Goal: Book appointment/travel/reservation

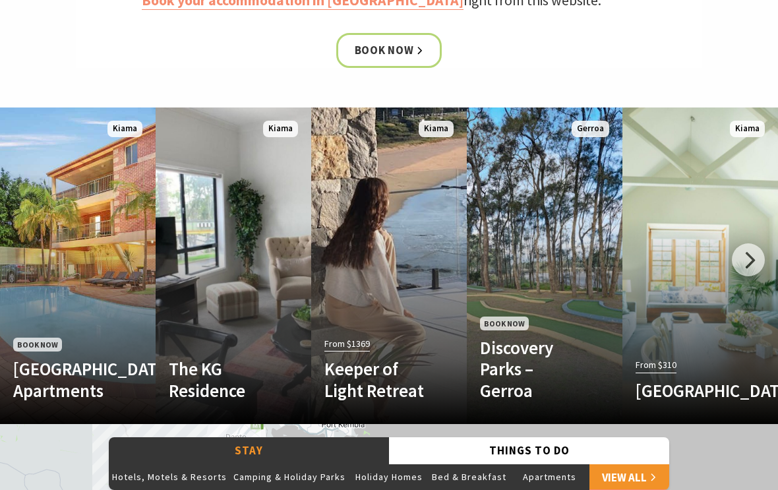
scroll to position [694, 0]
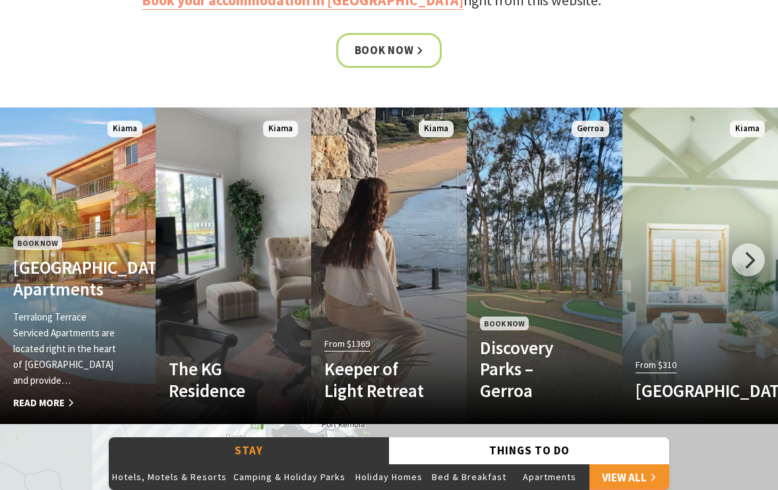
click at [30, 236] on span "Book Now" at bounding box center [37, 243] width 49 height 14
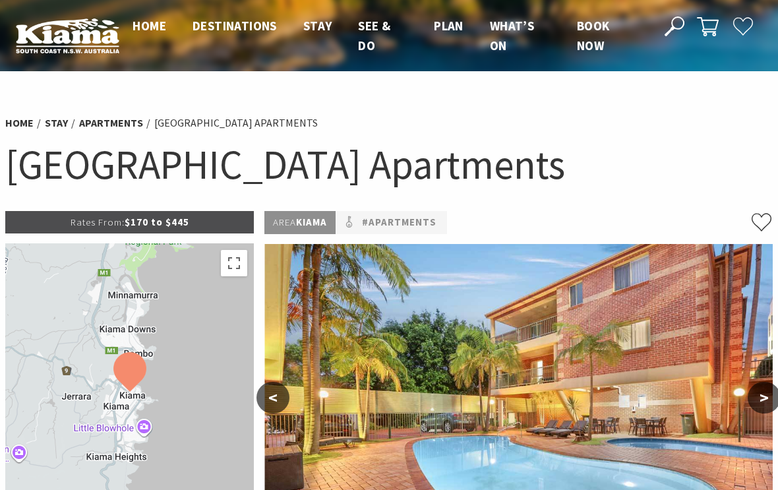
select select "3"
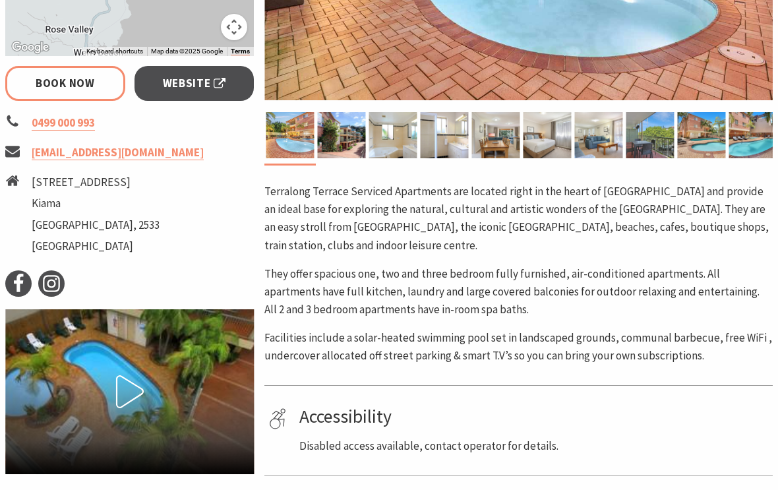
scroll to position [484, 0]
click at [34, 96] on link "Book Now" at bounding box center [65, 83] width 120 height 35
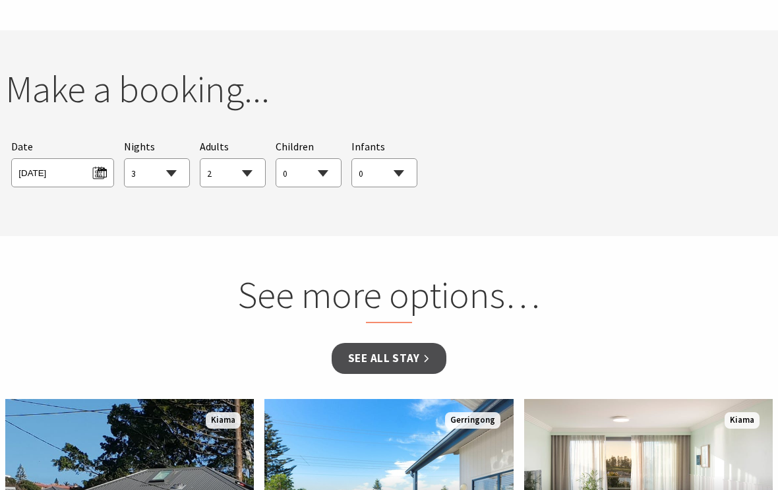
scroll to position [1133, 0]
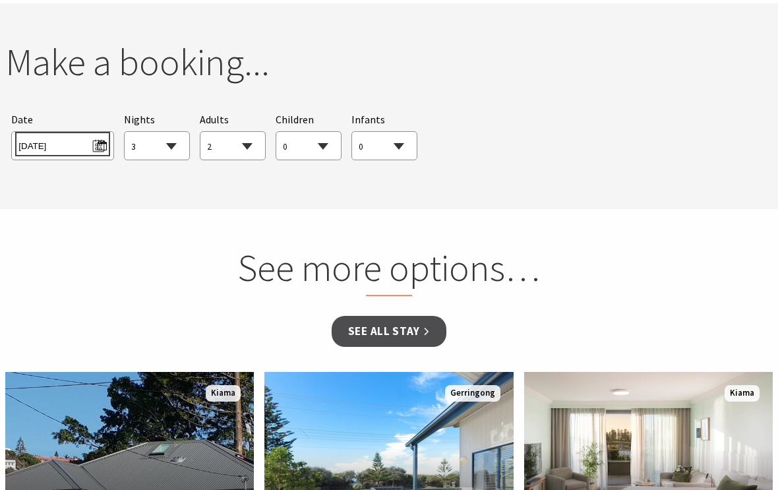
click at [52, 140] on span "Wed 17/09/2025" at bounding box center [62, 144] width 88 height 18
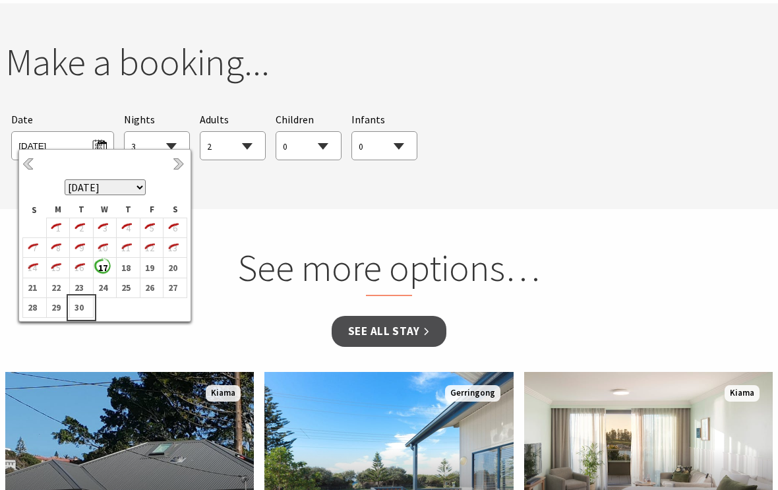
click at [78, 305] on b "30" at bounding box center [78, 307] width 17 height 17
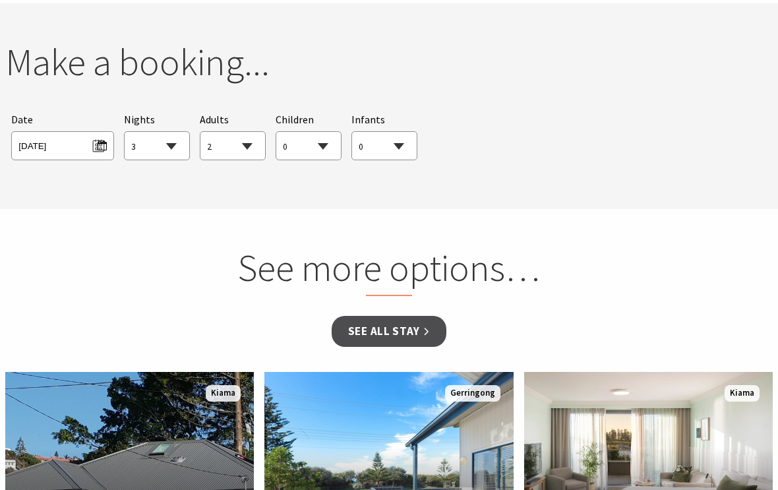
click at [245, 142] on select "0 1 2 3 4 5 6 7 8 9 10 11 12 13 14 15 16 17 18 19 20 21 22 23 24 25 26 27 28 29…" at bounding box center [232, 146] width 65 height 29
select select "4"
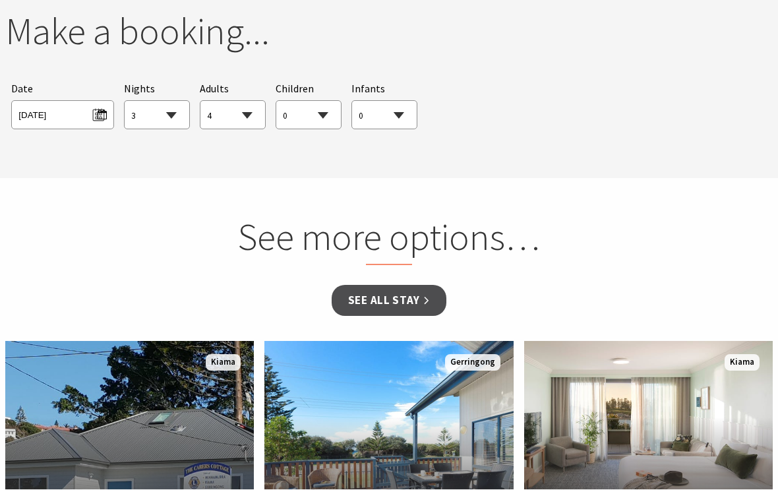
click at [375, 306] on link "See all Stay" at bounding box center [389, 300] width 115 height 31
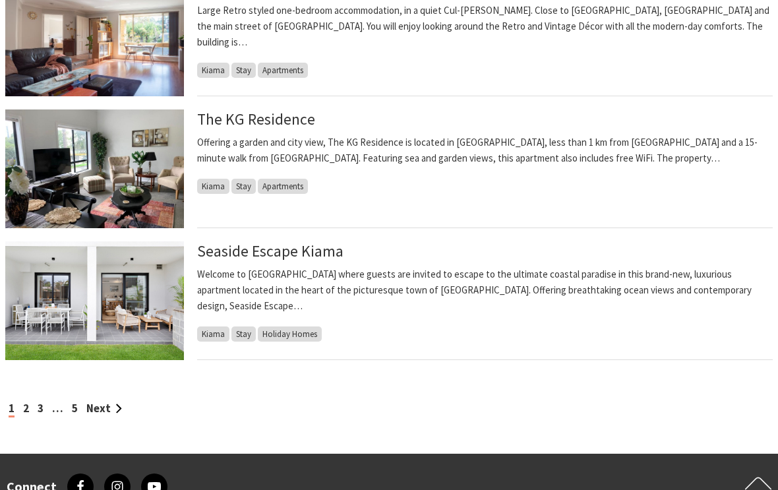
scroll to position [1312, 0]
click at [101, 407] on link "Next" at bounding box center [104, 408] width 36 height 14
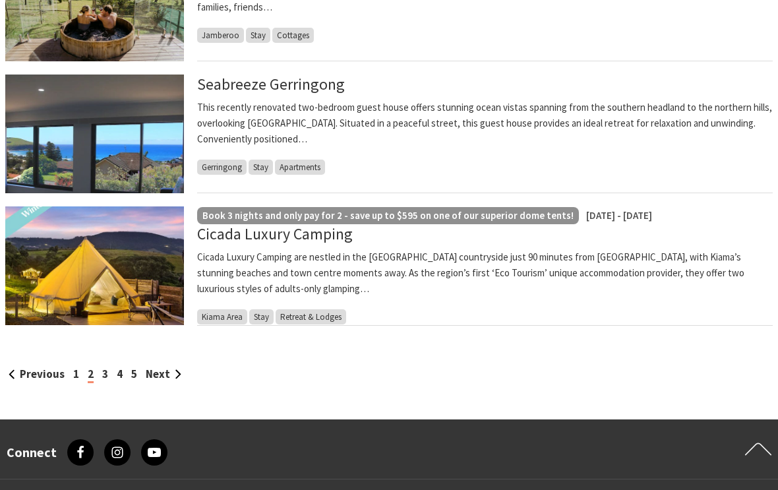
scroll to position [1348, 0]
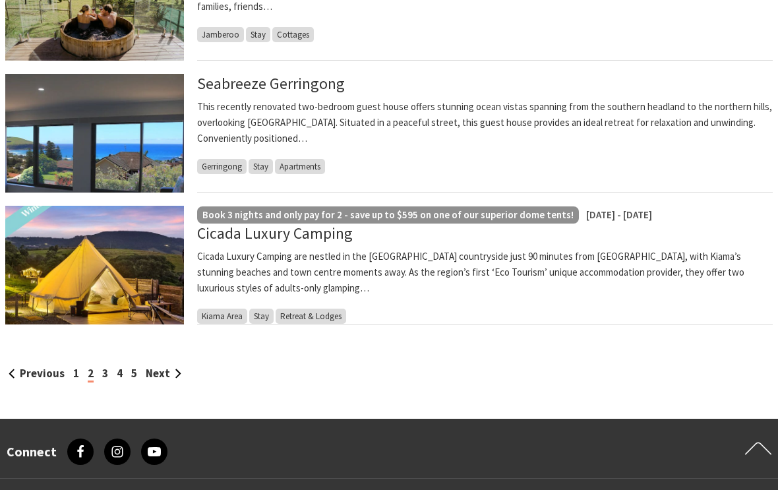
click at [103, 374] on link "3" at bounding box center [105, 373] width 6 height 14
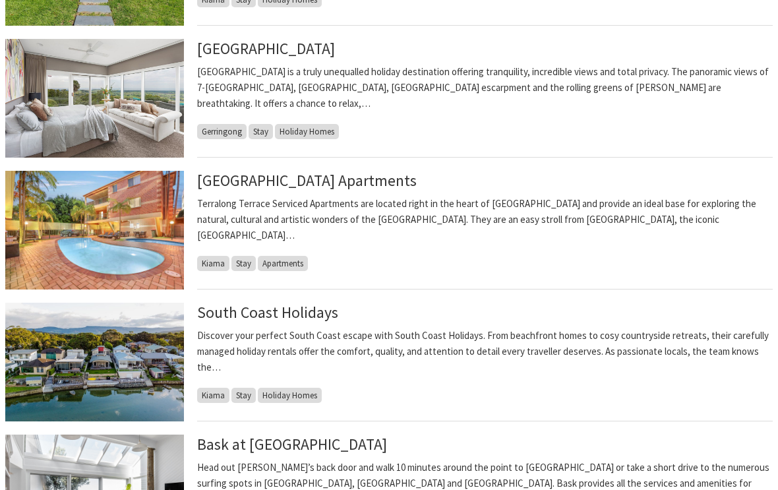
scroll to position [605, 0]
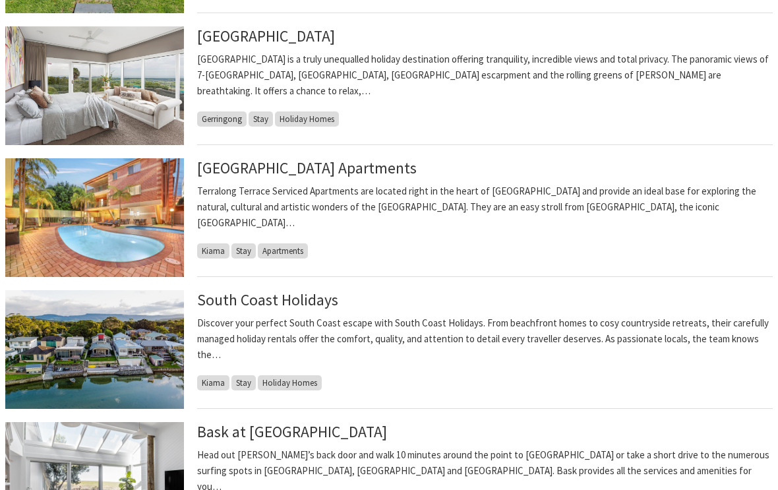
click at [229, 198] on p "Terralong Terrace Serviced Apartments are located right in the heart of [GEOGRA…" at bounding box center [484, 206] width 575 height 47
click at [70, 200] on img at bounding box center [94, 217] width 179 height 119
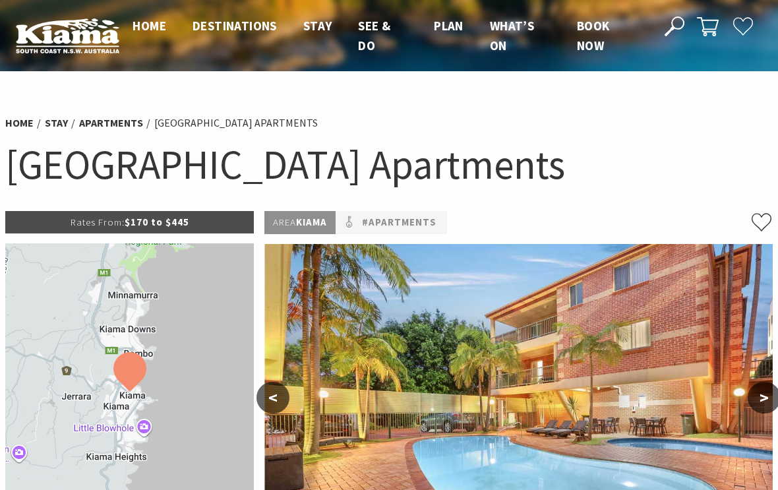
select select "3"
select select "4"
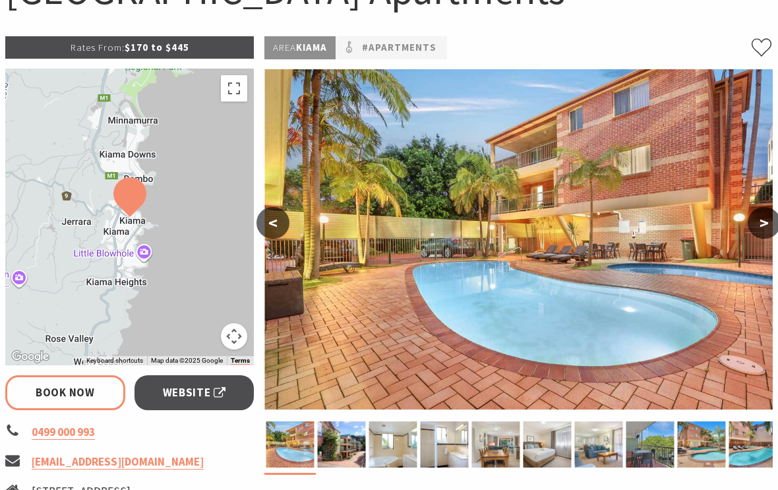
scroll to position [260, 0]
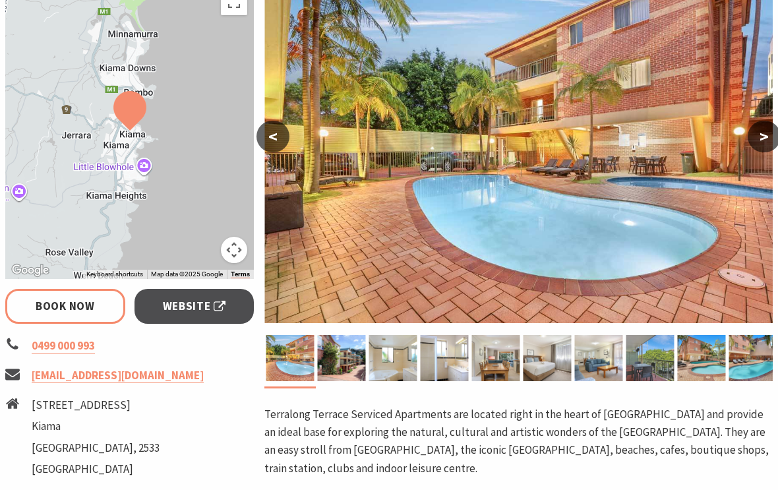
click at [162, 299] on link "Website" at bounding box center [194, 306] width 120 height 35
select select "3"
